Goal: Use online tool/utility: Utilize a website feature to perform a specific function

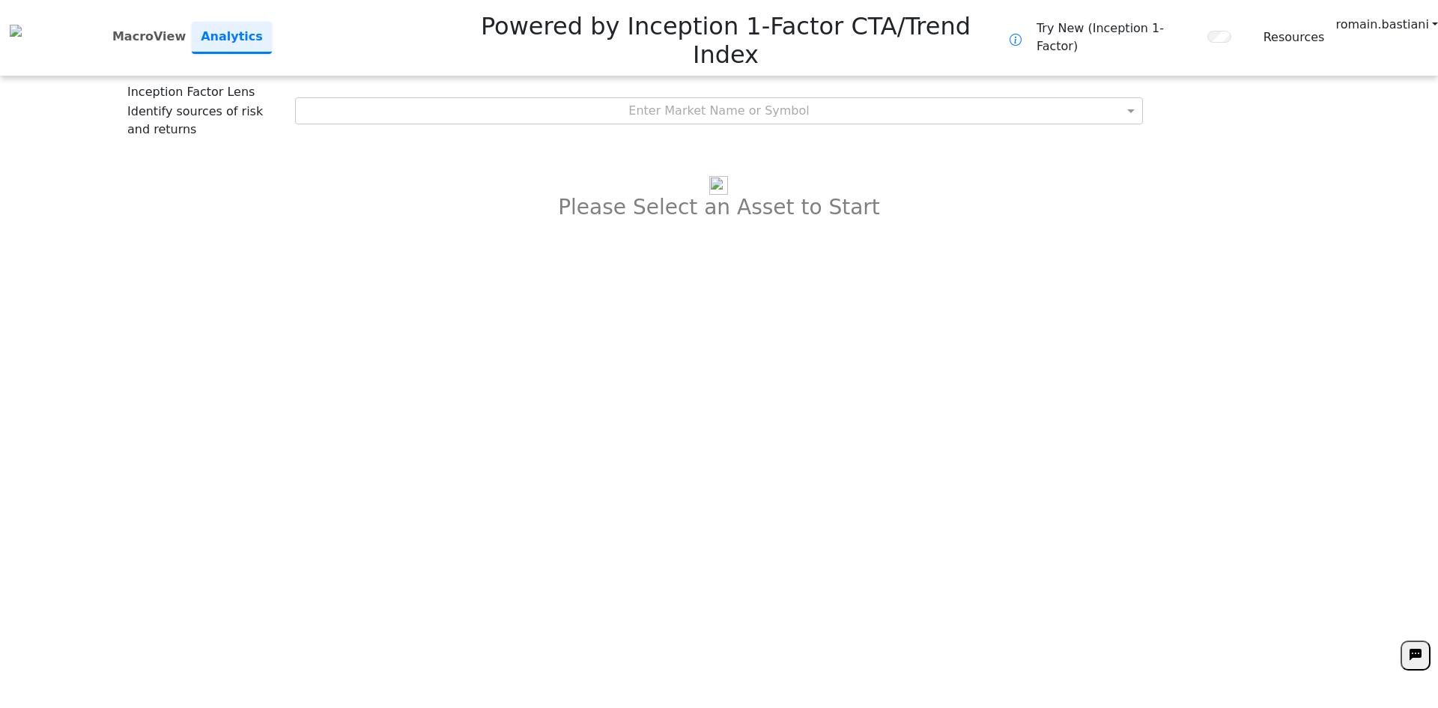
click at [753, 83] on div "Inception Factor Lens Identify sources of risk and returns Enter Market Name or…" at bounding box center [718, 110] width 1183 height 55
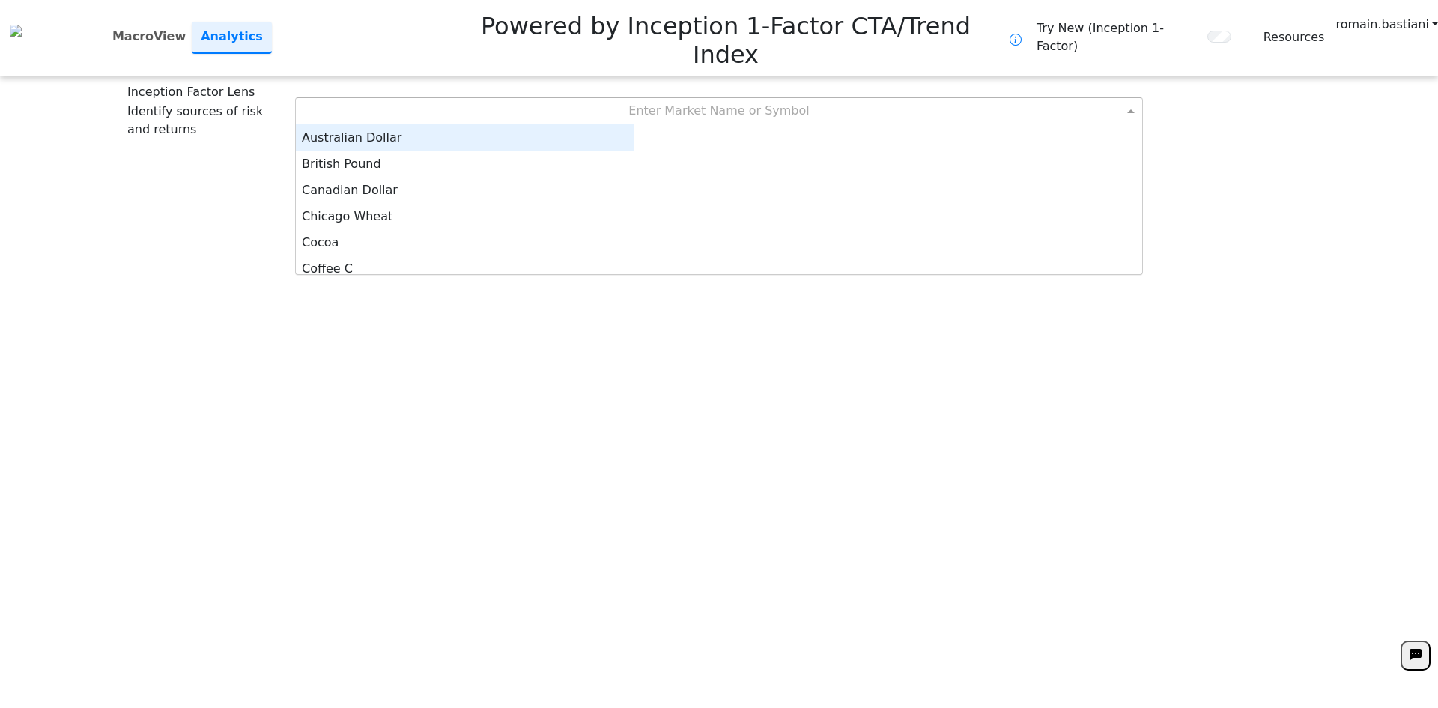
click at [746, 98] on div "Enter Market Name or Symbol" at bounding box center [719, 110] width 847 height 25
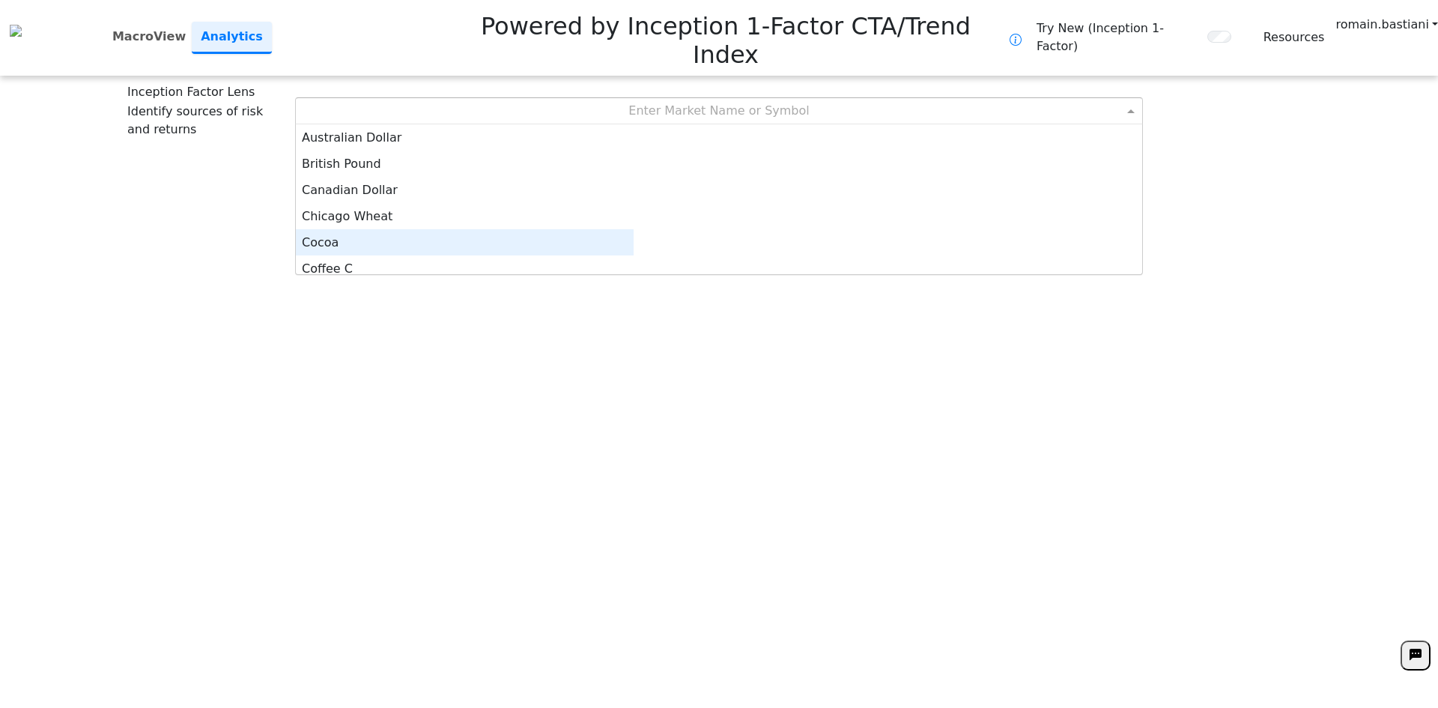
click at [634, 229] on div "Cocoa" at bounding box center [465, 242] width 338 height 26
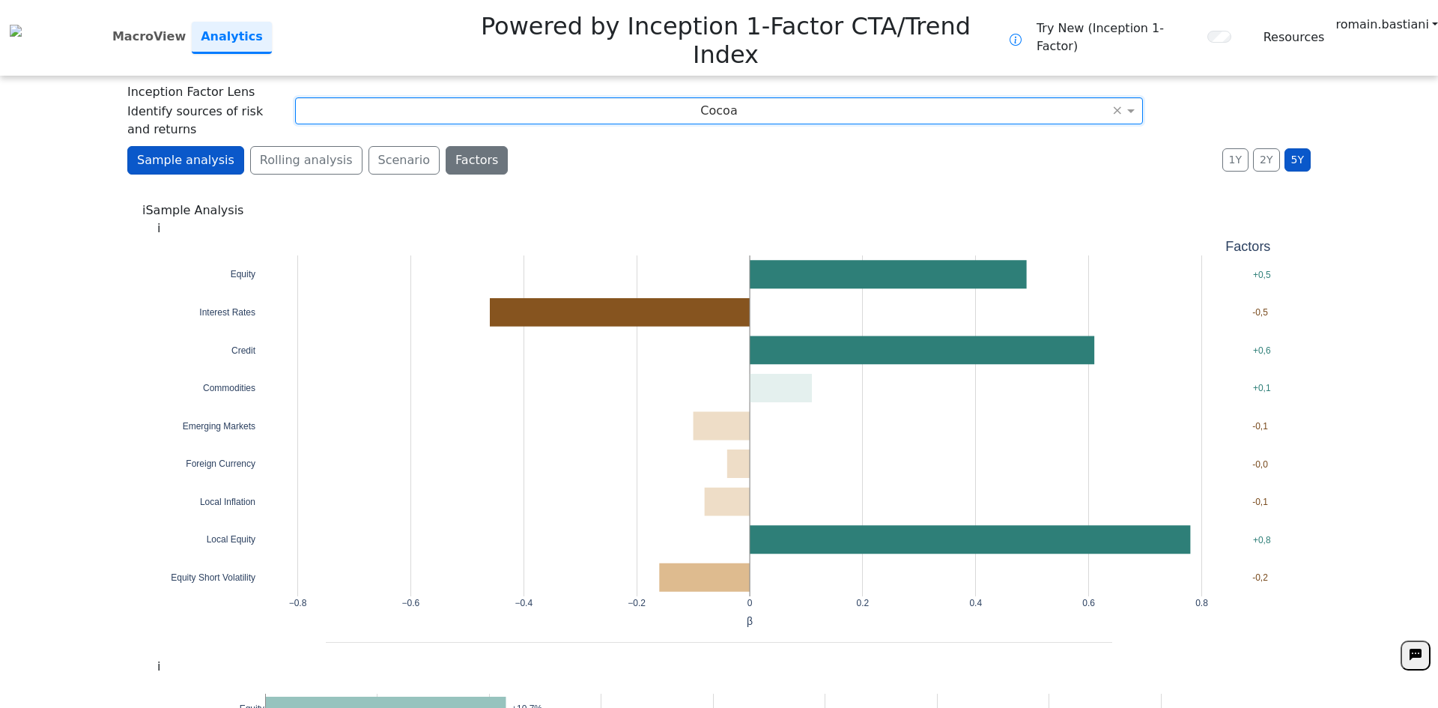
click at [446, 146] on button "Factors" at bounding box center [477, 160] width 62 height 28
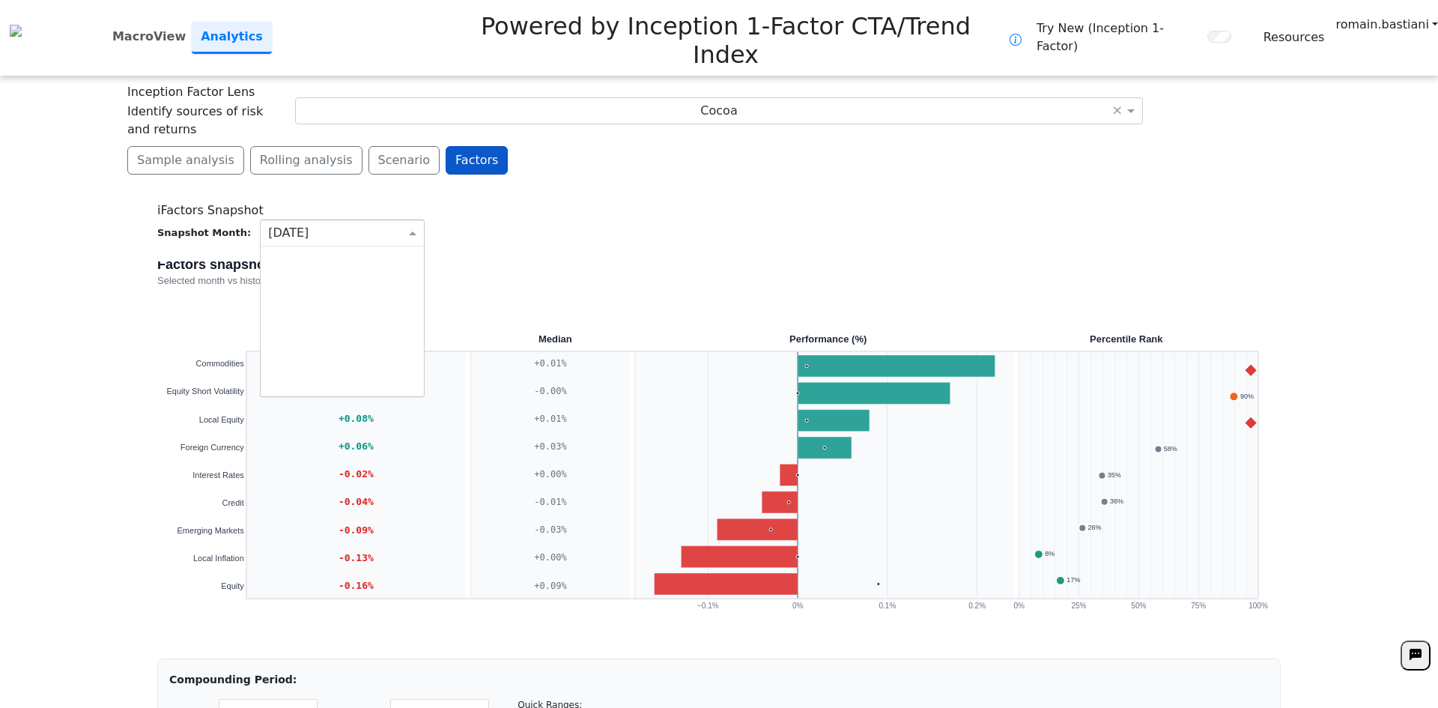
click at [336, 220] on div "[DATE]" at bounding box center [342, 232] width 163 height 25
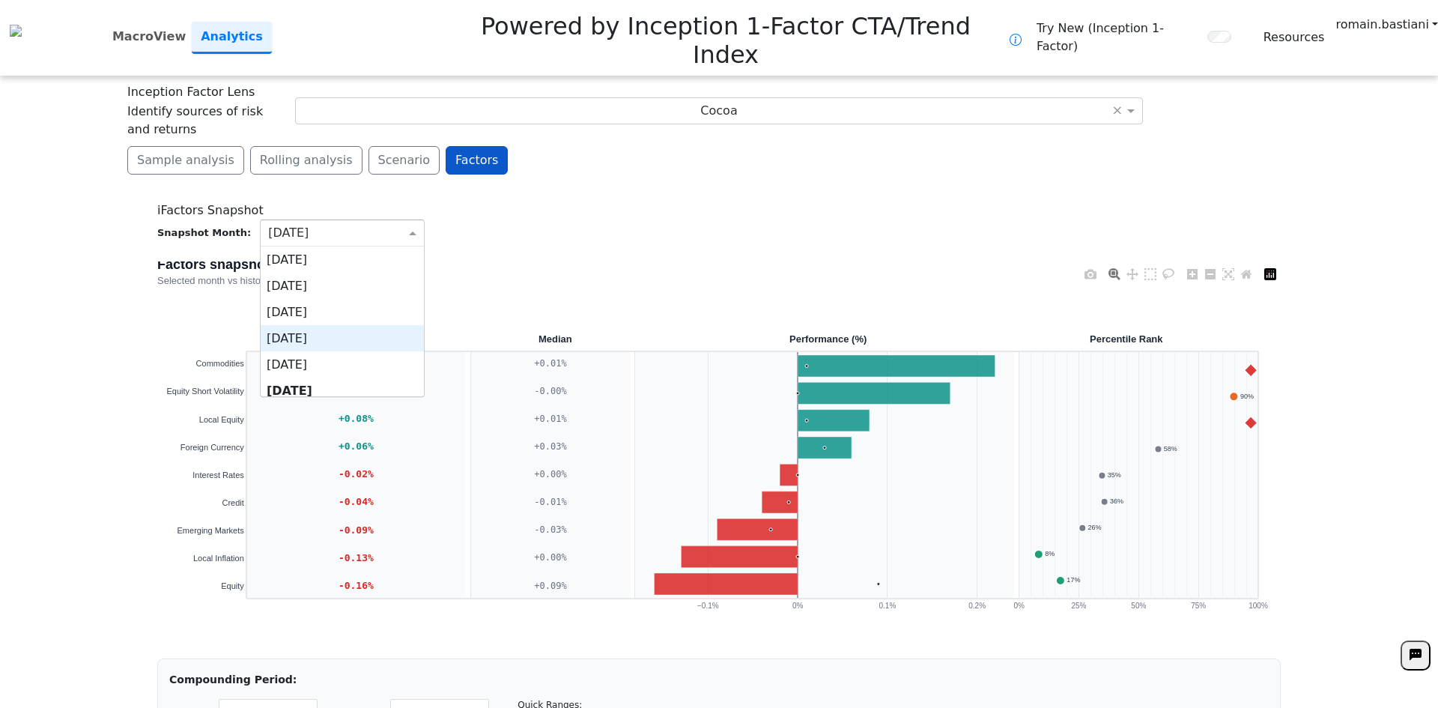
click at [342, 325] on div "[DATE]" at bounding box center [342, 338] width 163 height 26
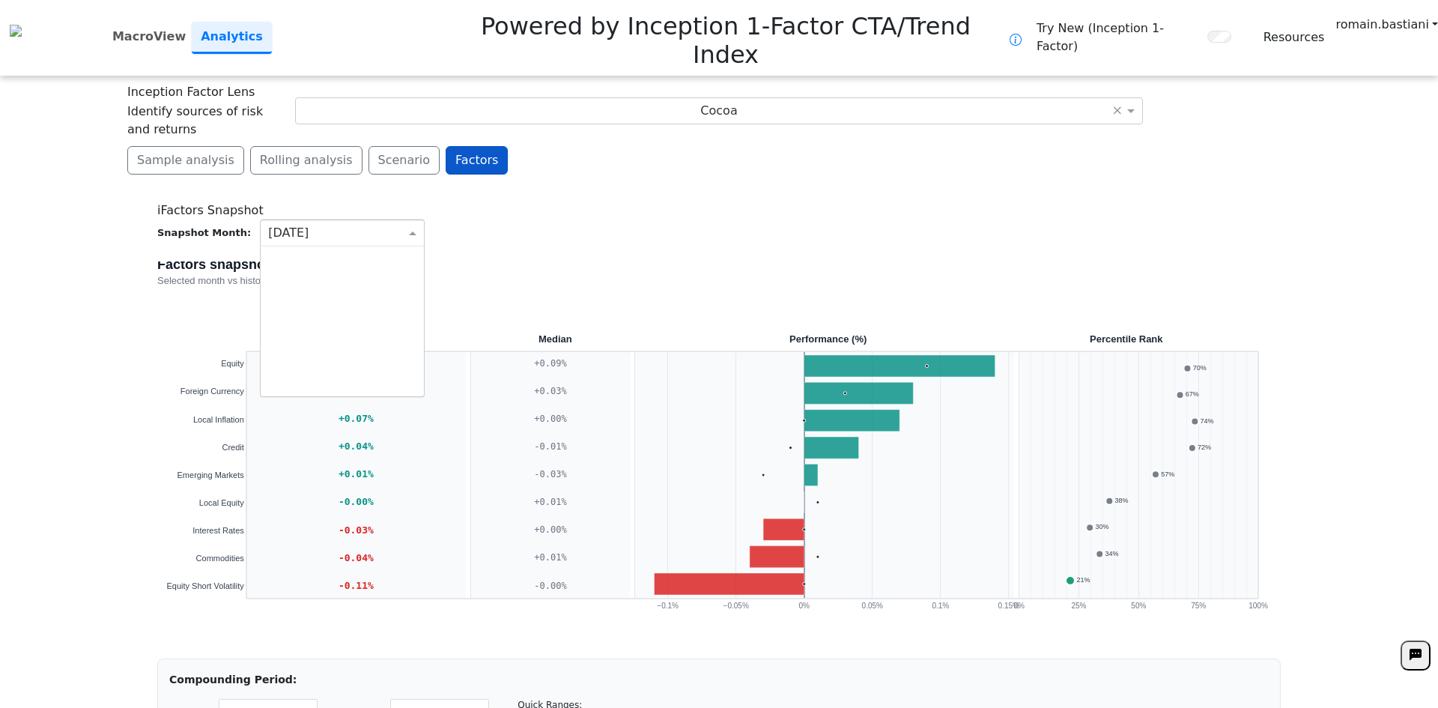
scroll to position [139, 152]
